Goal: Task Accomplishment & Management: Use online tool/utility

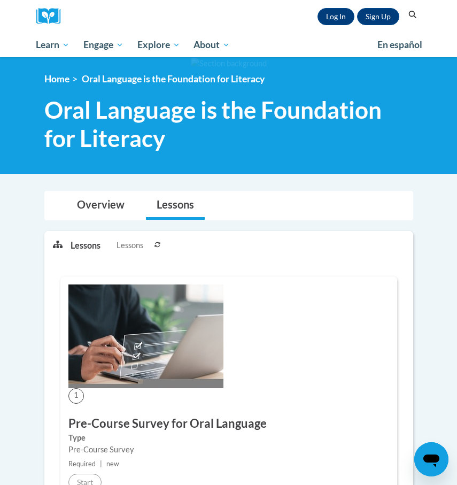
scroll to position [51, 0]
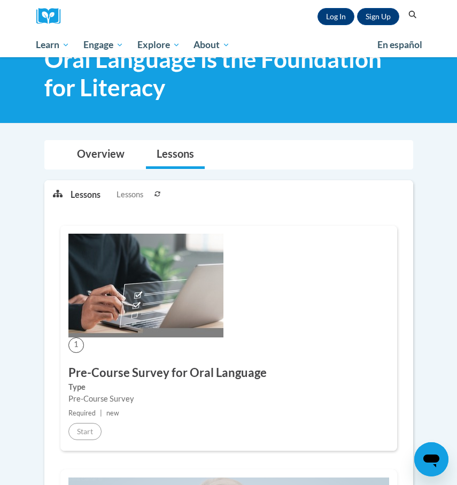
click at [341, 6] on div "Sign Up Log In Search Search..." at bounding box center [244, 16] width 353 height 33
click at [339, 16] on link "Log In" at bounding box center [336, 16] width 37 height 17
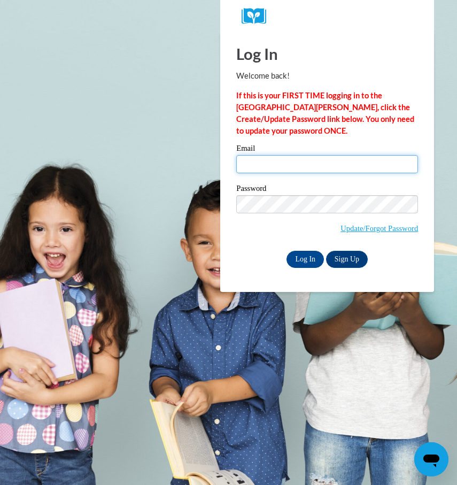
type input "chayilq01@gmail.com"
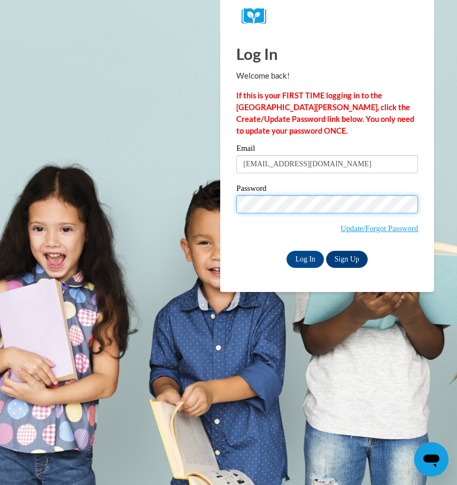
click at [287, 251] on input "Log In" at bounding box center [305, 259] width 37 height 17
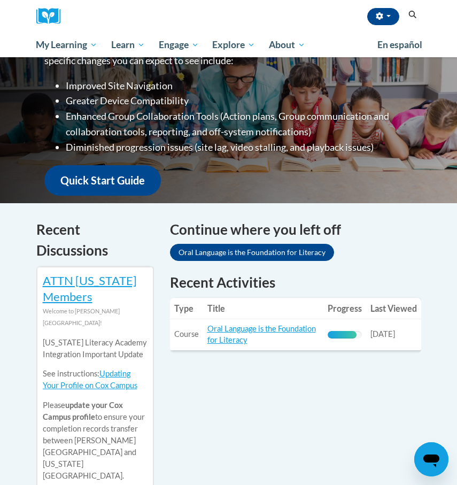
scroll to position [230, 0]
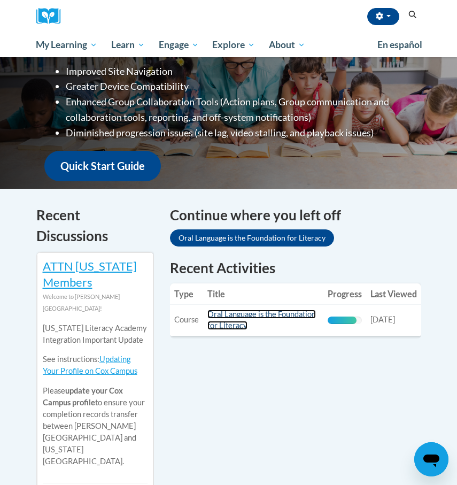
click at [211, 310] on link "Oral Language is the Foundation for Literacy" at bounding box center [261, 320] width 109 height 20
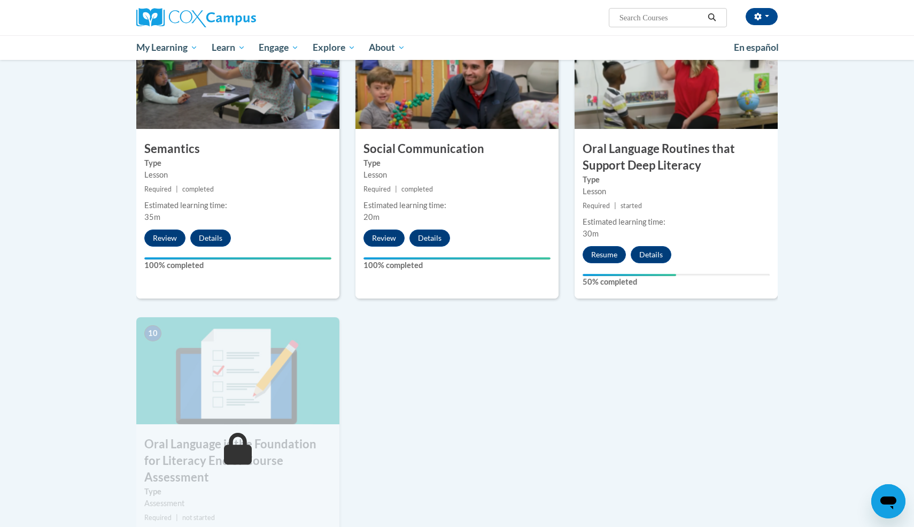
scroll to position [795, 0]
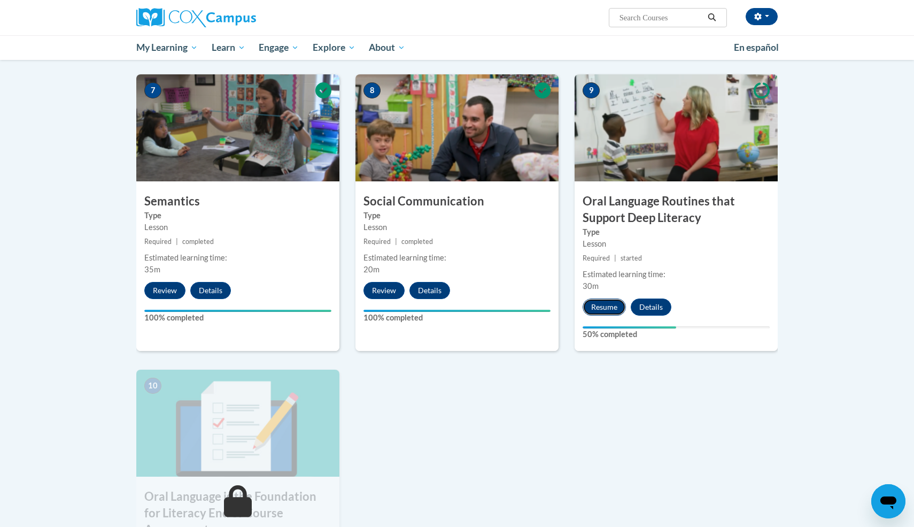
click at [457, 305] on button "Resume" at bounding box center [604, 306] width 43 height 17
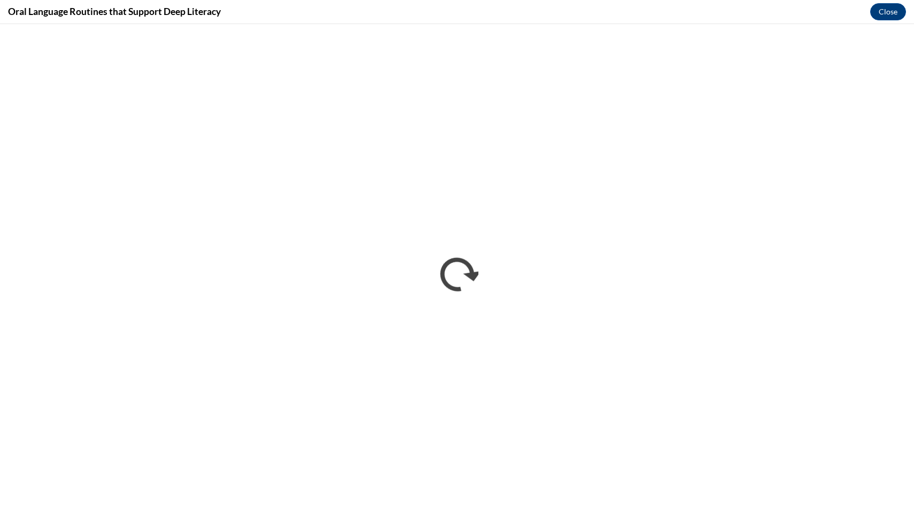
scroll to position [0, 0]
